Goal: Information Seeking & Learning: Learn about a topic

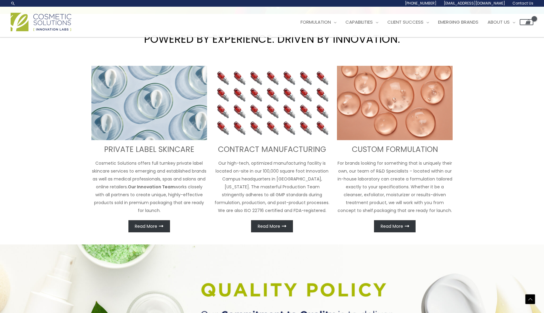
scroll to position [205, 0]
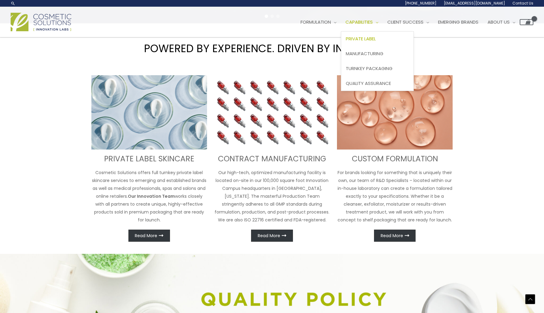
click at [375, 37] on span "Private Label" at bounding box center [361, 39] width 30 height 6
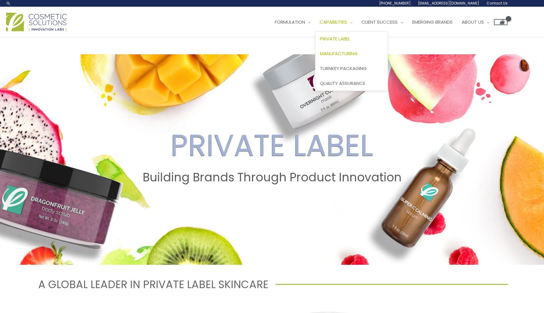
click at [349, 53] on span "Manufacturing" at bounding box center [339, 53] width 38 height 6
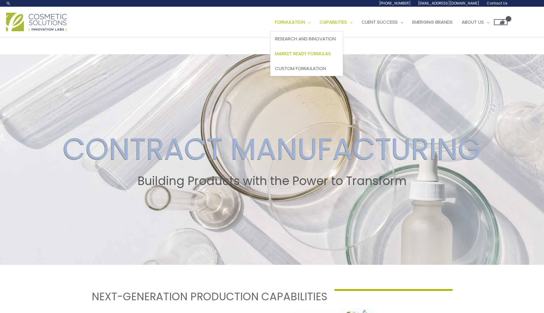
click at [343, 57] on link "Market Ready Formulas" at bounding box center [306, 53] width 72 height 15
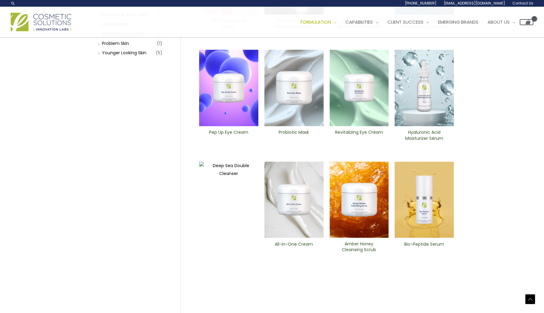
scroll to position [154, 0]
